Goal: Task Accomplishment & Management: Use online tool/utility

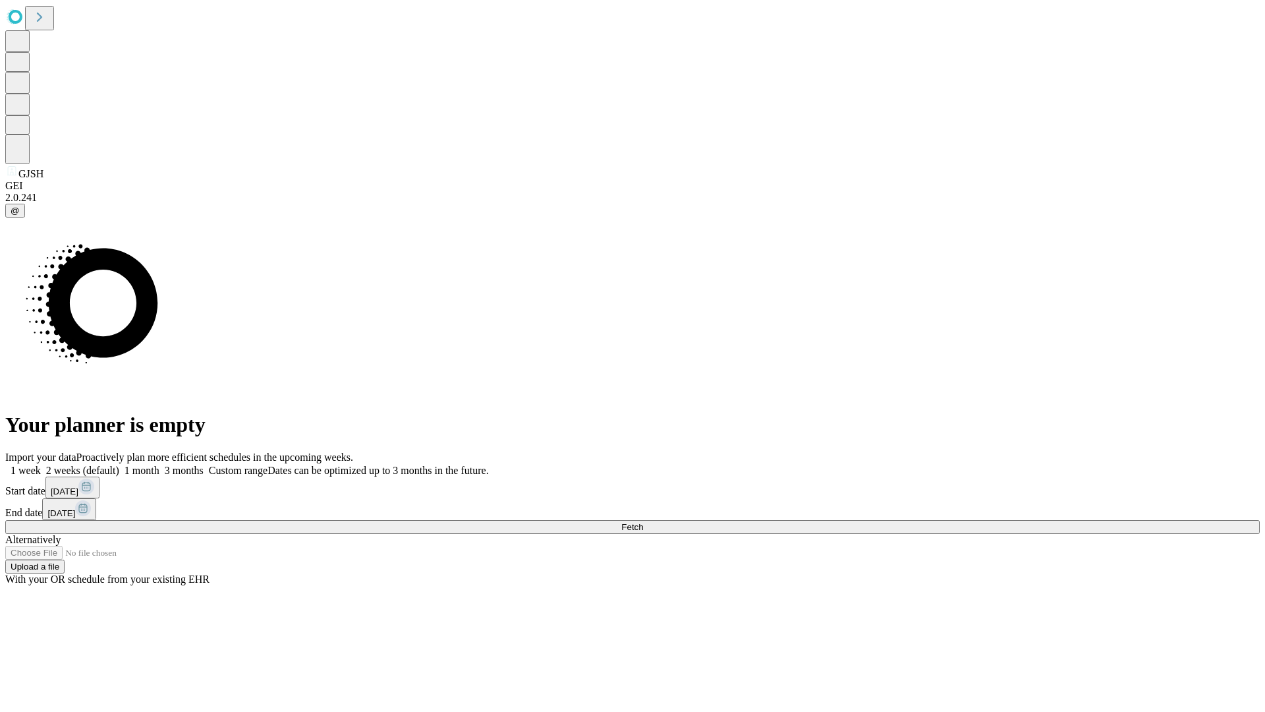
click at [41, 465] on label "1 week" at bounding box center [23, 470] width 36 height 11
click at [643, 522] on span "Fetch" at bounding box center [632, 527] width 22 height 10
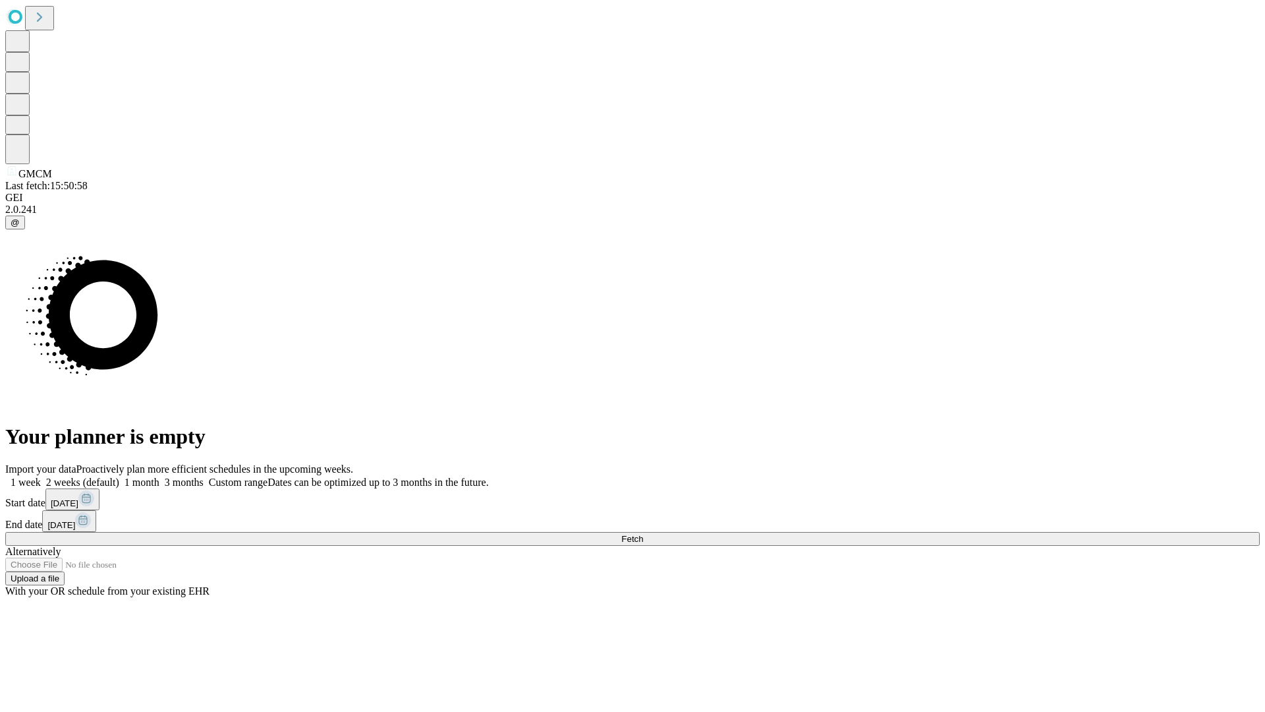
click at [41, 476] on label "1 week" at bounding box center [23, 481] width 36 height 11
click at [643, 534] on span "Fetch" at bounding box center [632, 539] width 22 height 10
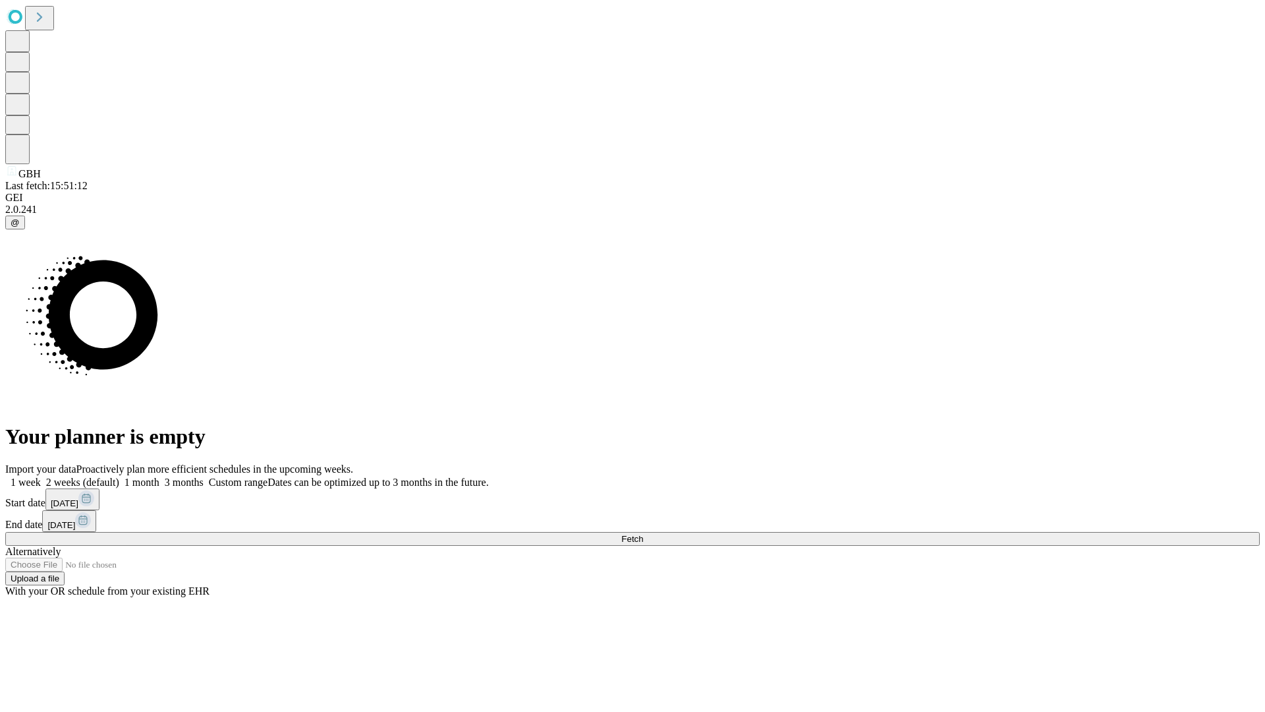
click at [643, 534] on span "Fetch" at bounding box center [632, 539] width 22 height 10
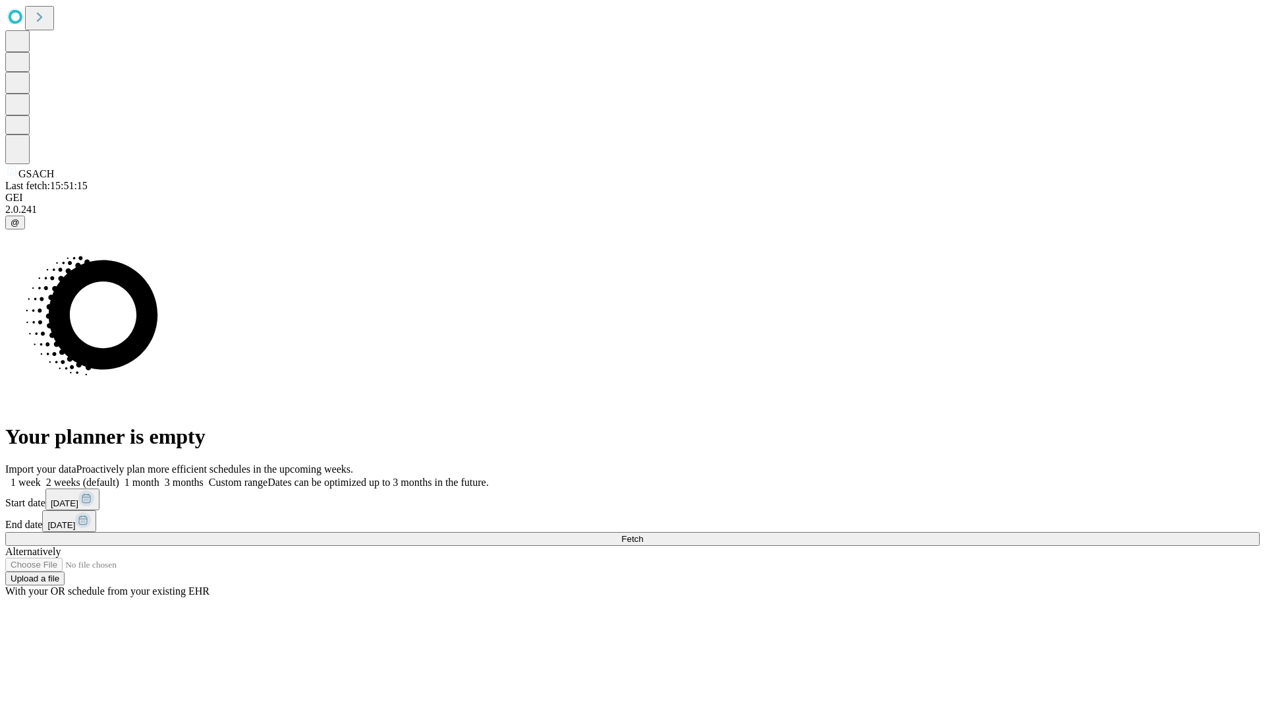
click at [643, 534] on span "Fetch" at bounding box center [632, 539] width 22 height 10
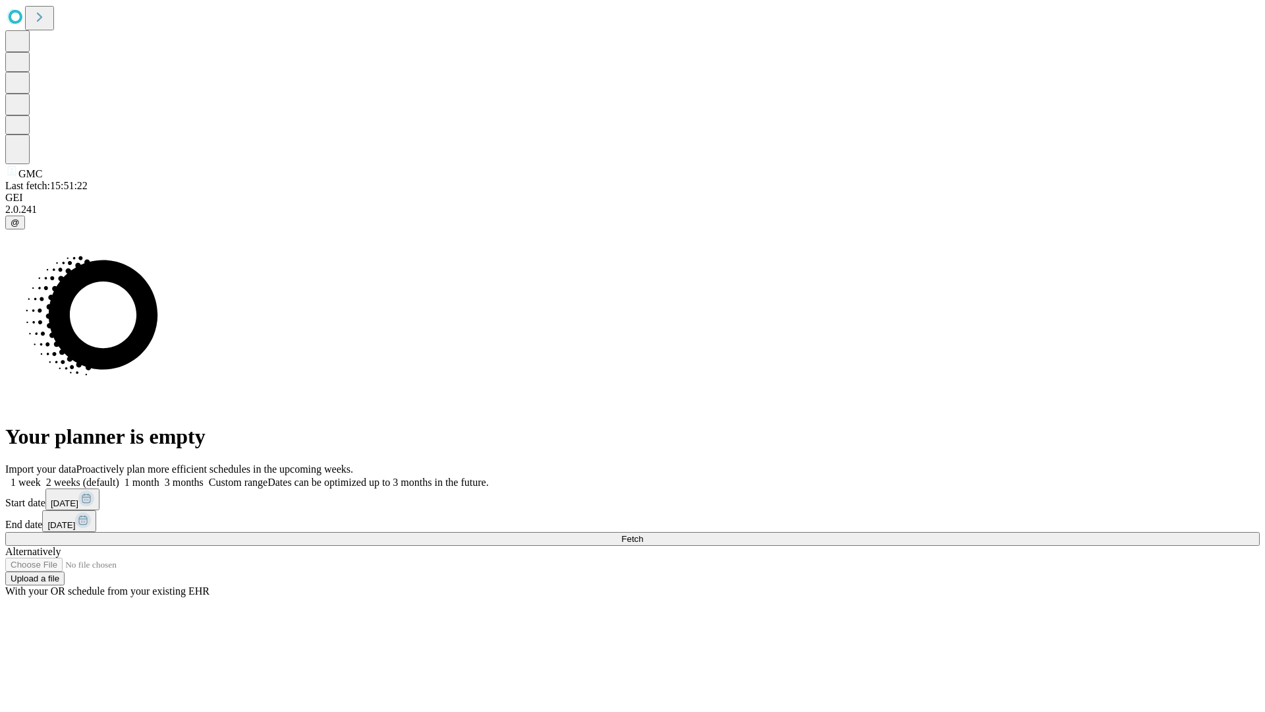
click at [643, 534] on span "Fetch" at bounding box center [632, 539] width 22 height 10
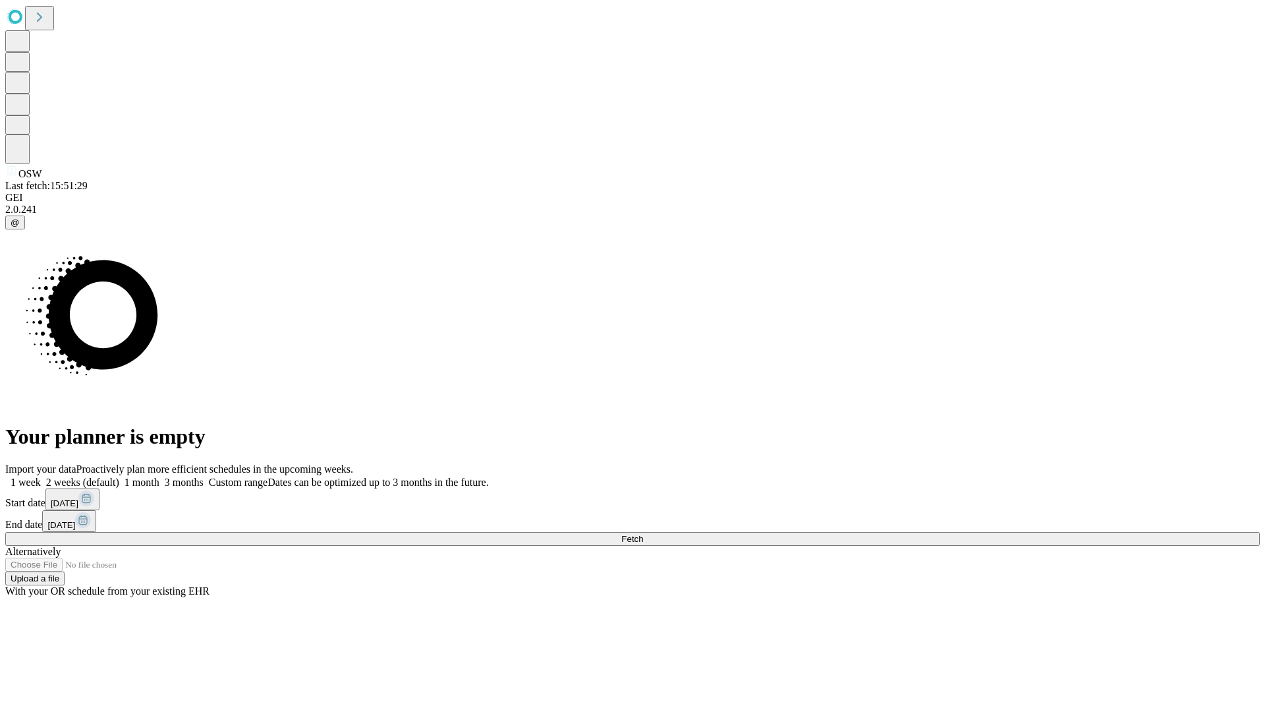
click at [41, 476] on label "1 week" at bounding box center [23, 481] width 36 height 11
click at [643, 534] on span "Fetch" at bounding box center [632, 539] width 22 height 10
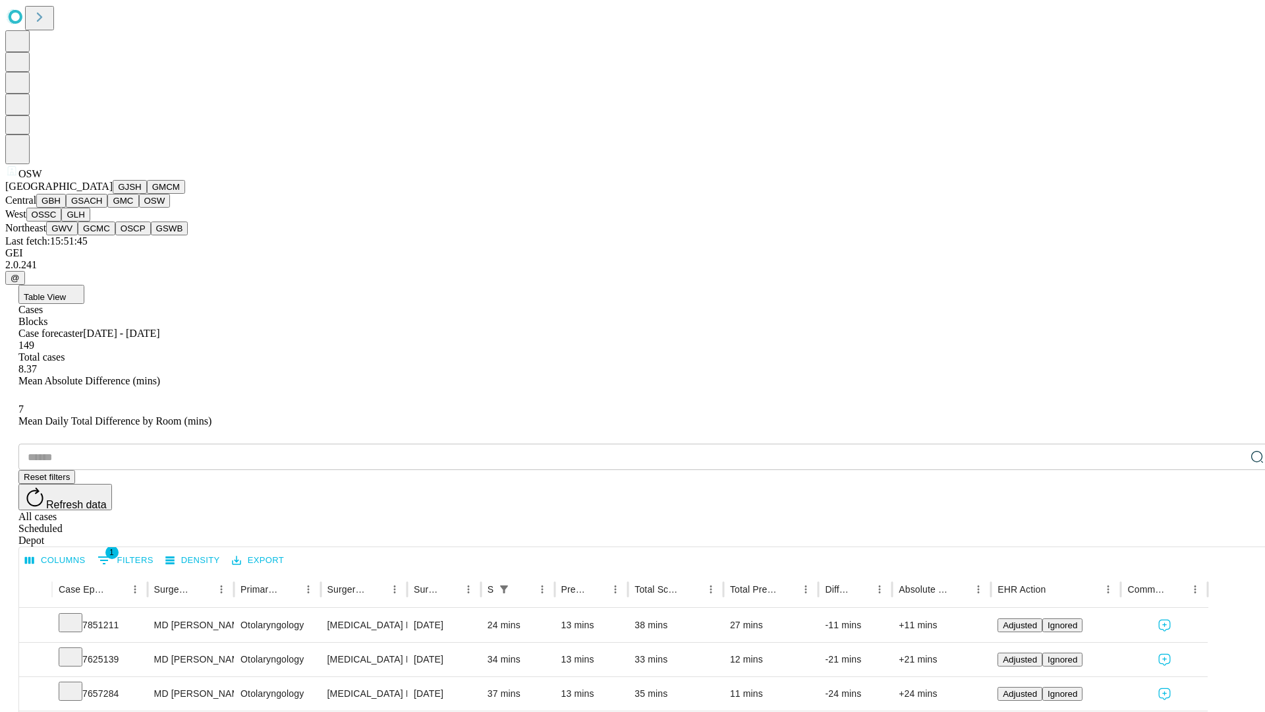
click at [62, 221] on button "OSSC" at bounding box center [44, 215] width 36 height 14
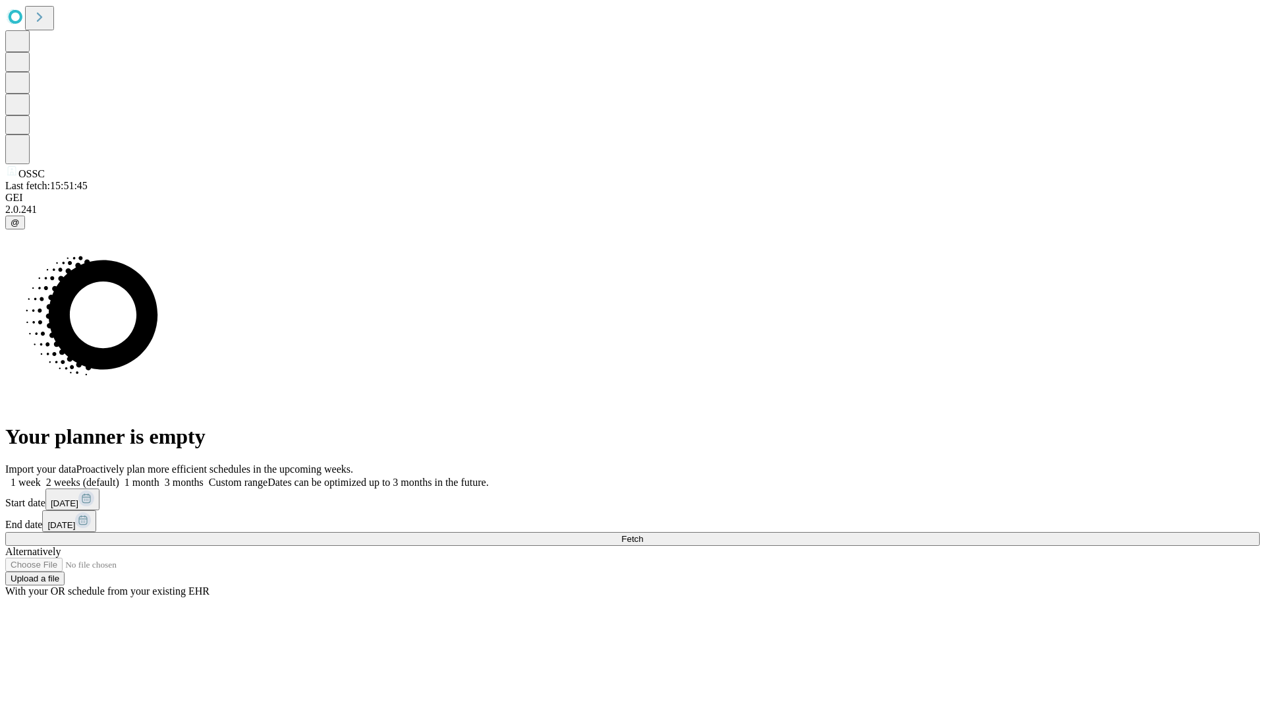
click at [41, 476] on label "1 week" at bounding box center [23, 481] width 36 height 11
click at [643, 534] on span "Fetch" at bounding box center [632, 539] width 22 height 10
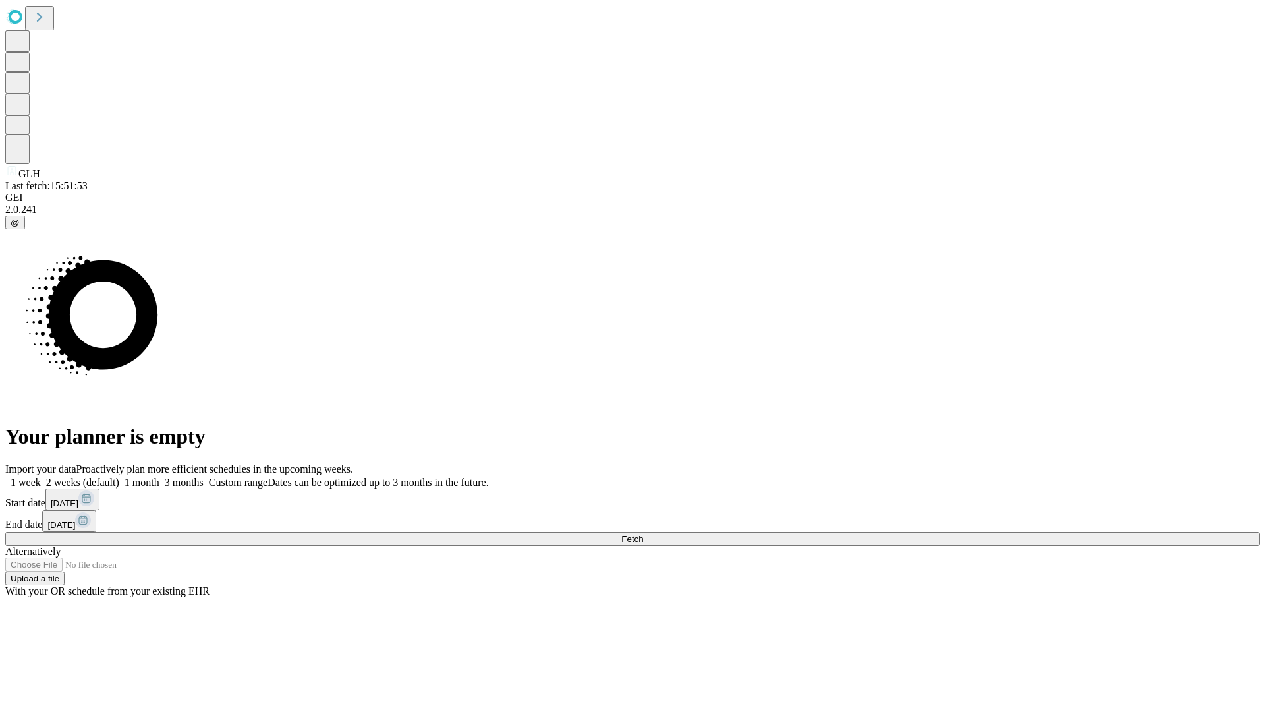
click at [41, 476] on label "1 week" at bounding box center [23, 481] width 36 height 11
click at [643, 534] on span "Fetch" at bounding box center [632, 539] width 22 height 10
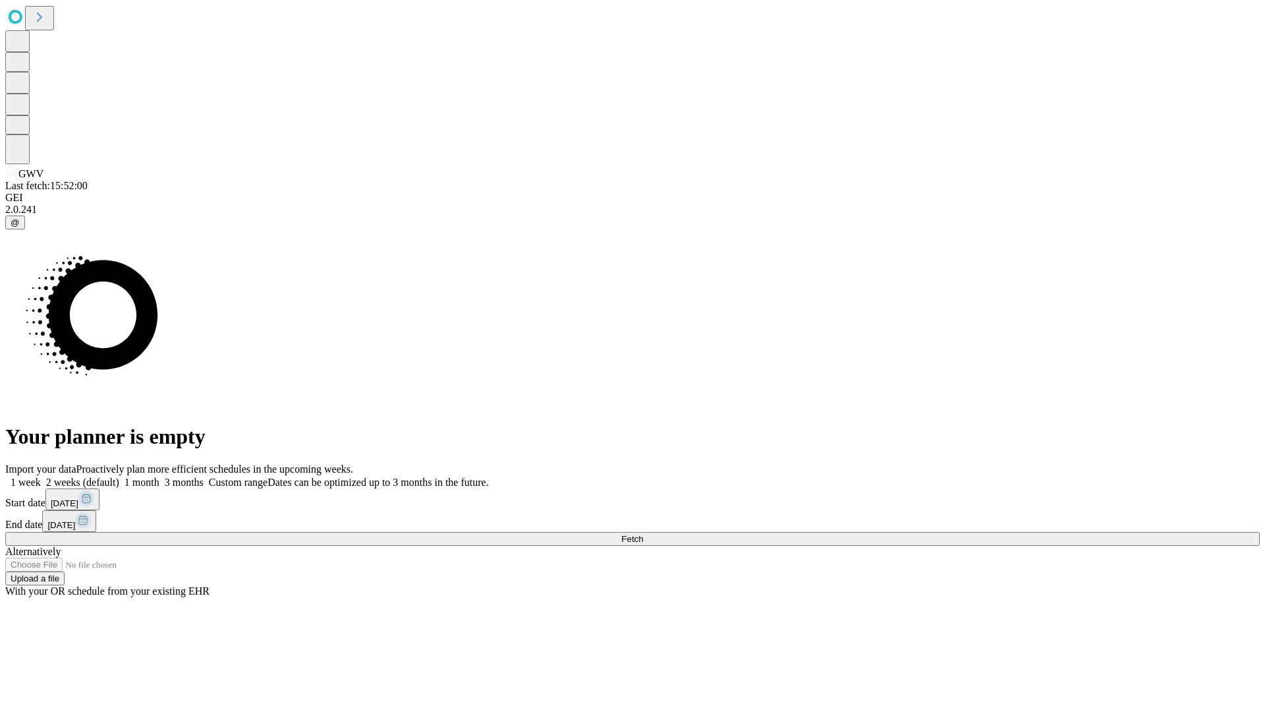
click at [41, 476] on label "1 week" at bounding box center [23, 481] width 36 height 11
click at [643, 534] on span "Fetch" at bounding box center [632, 539] width 22 height 10
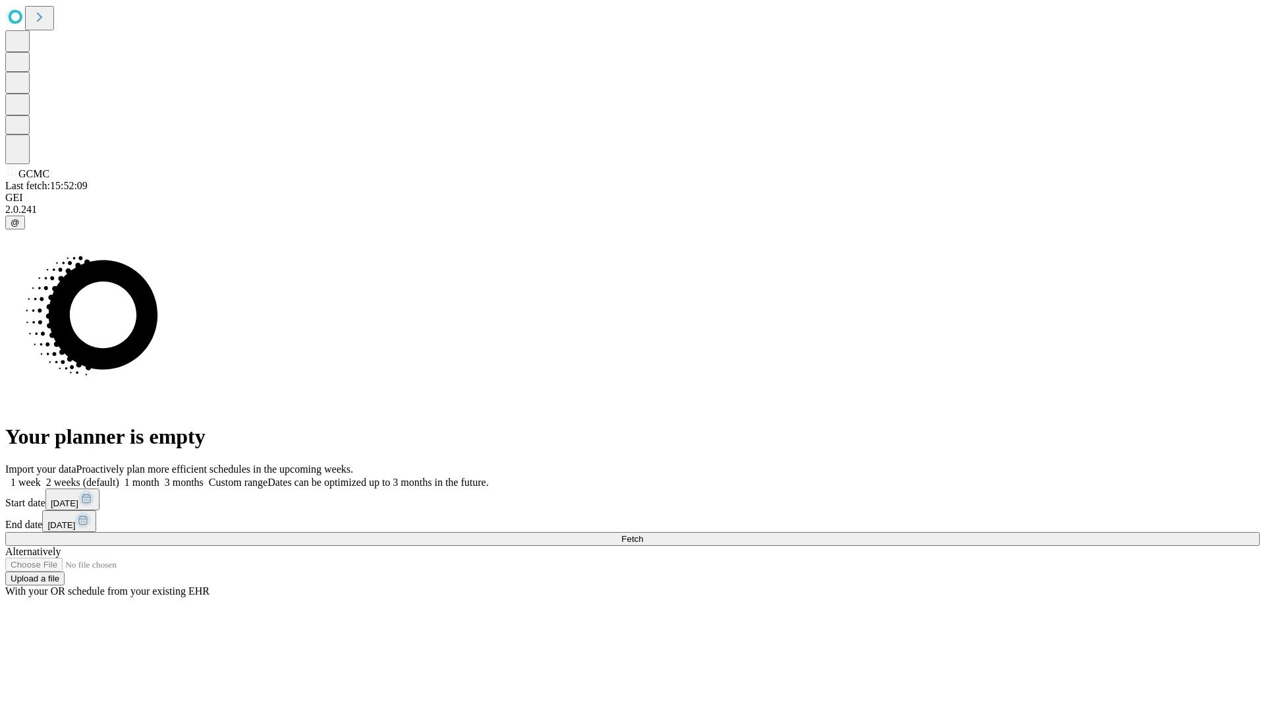
click at [41, 476] on label "1 week" at bounding box center [23, 481] width 36 height 11
click at [643, 534] on span "Fetch" at bounding box center [632, 539] width 22 height 10
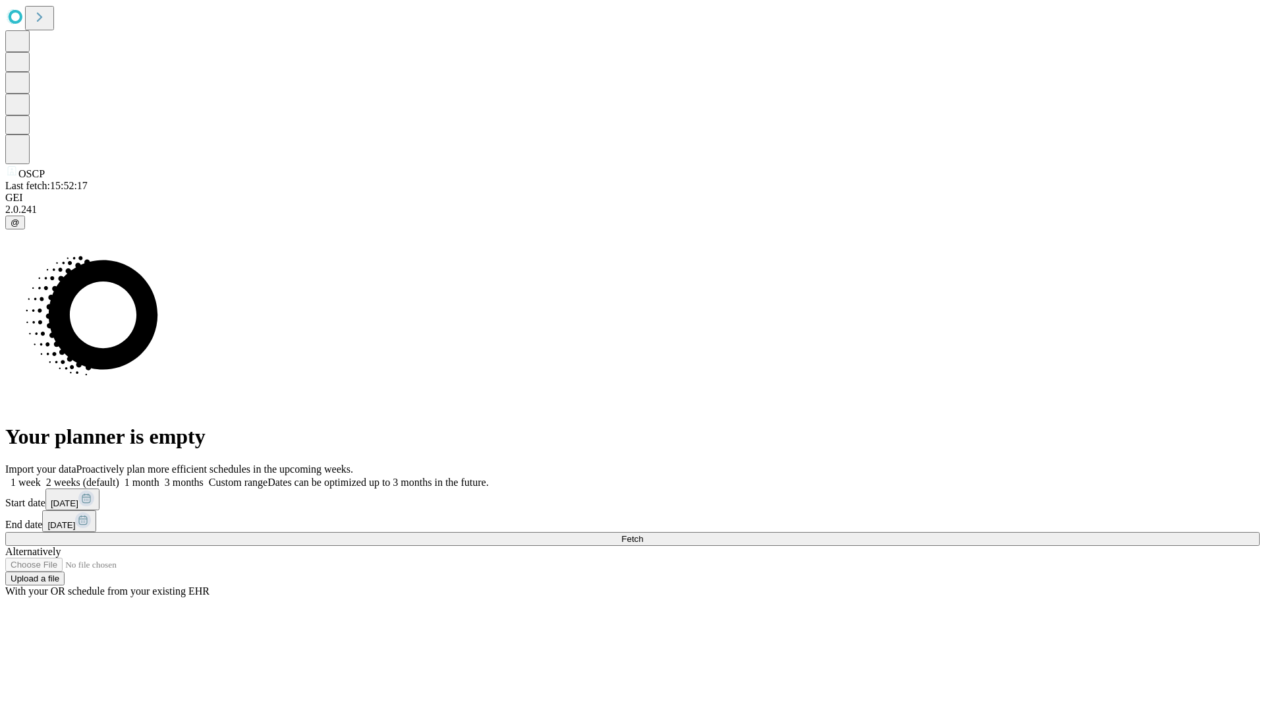
click at [41, 476] on label "1 week" at bounding box center [23, 481] width 36 height 11
click at [643, 534] on span "Fetch" at bounding box center [632, 539] width 22 height 10
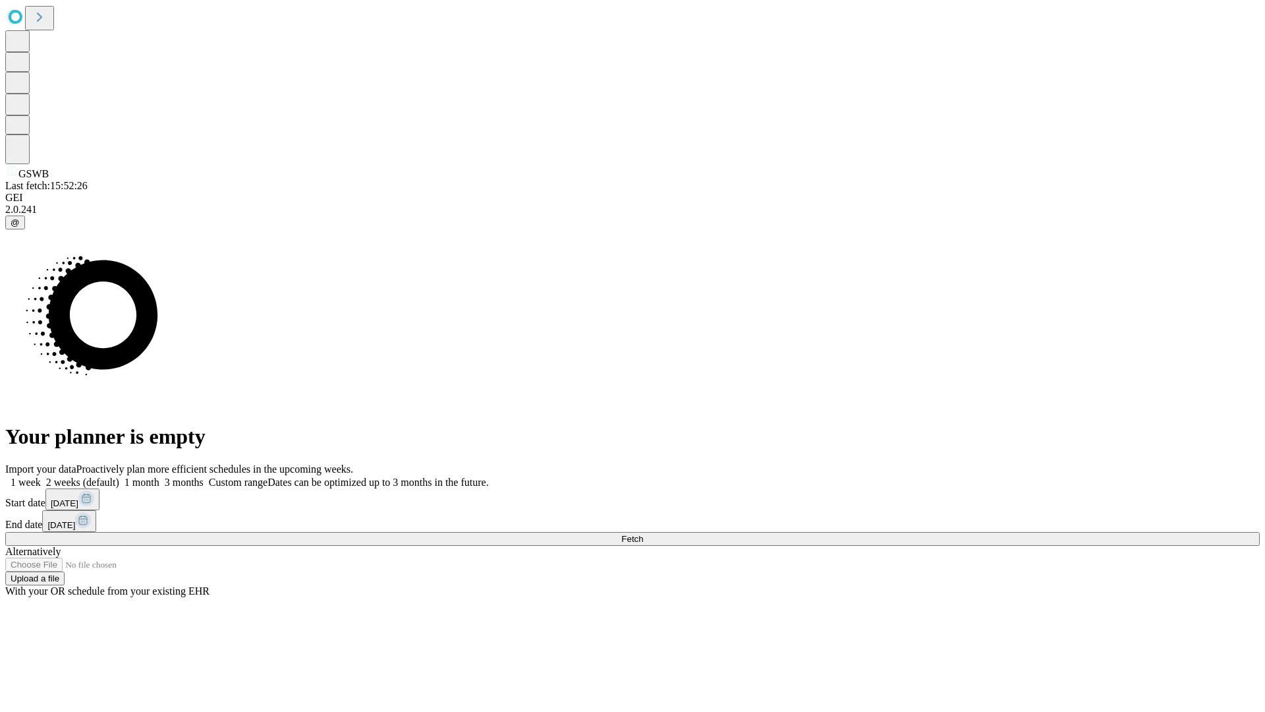
click at [41, 476] on label "1 week" at bounding box center [23, 481] width 36 height 11
click at [643, 534] on span "Fetch" at bounding box center [632, 539] width 22 height 10
